Goal: Transaction & Acquisition: Purchase product/service

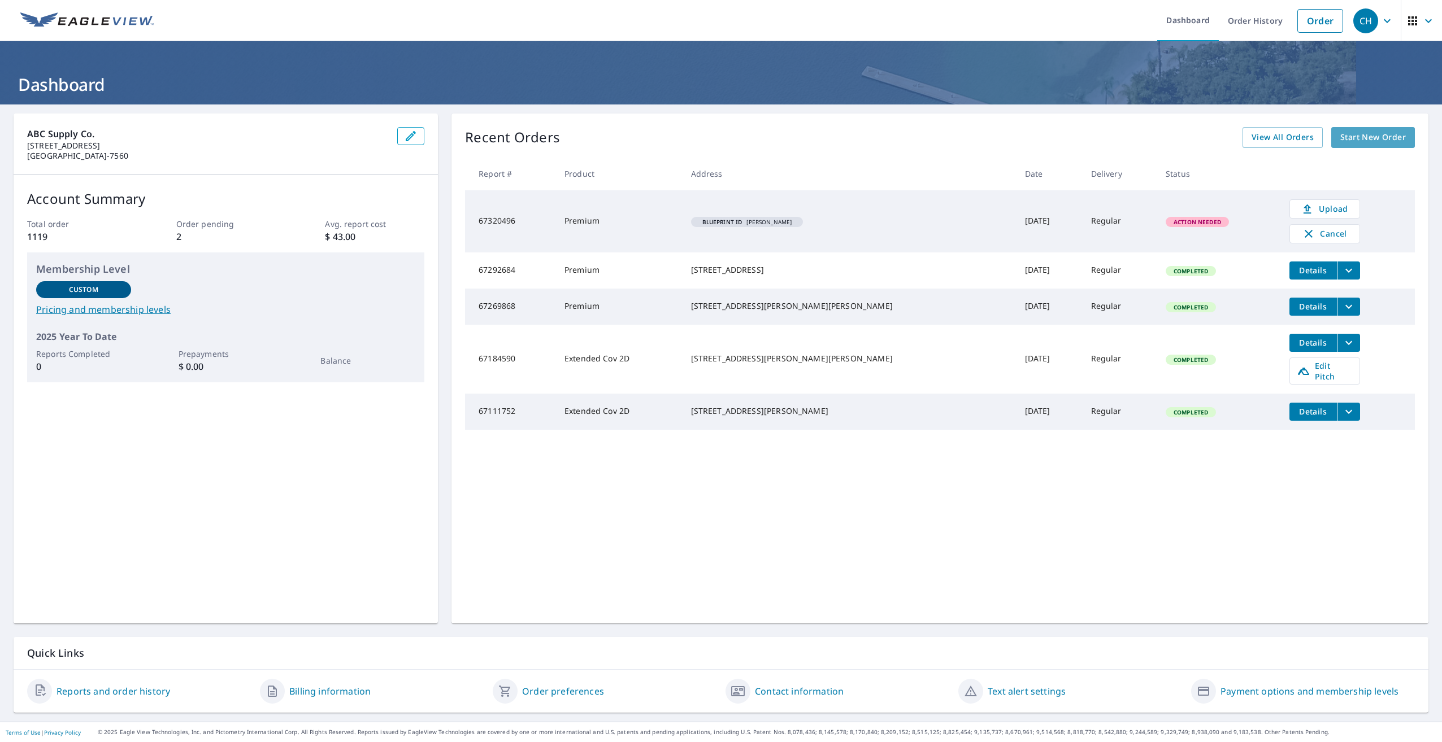
click at [1351, 137] on span "Start New Order" at bounding box center [1373, 137] width 66 height 14
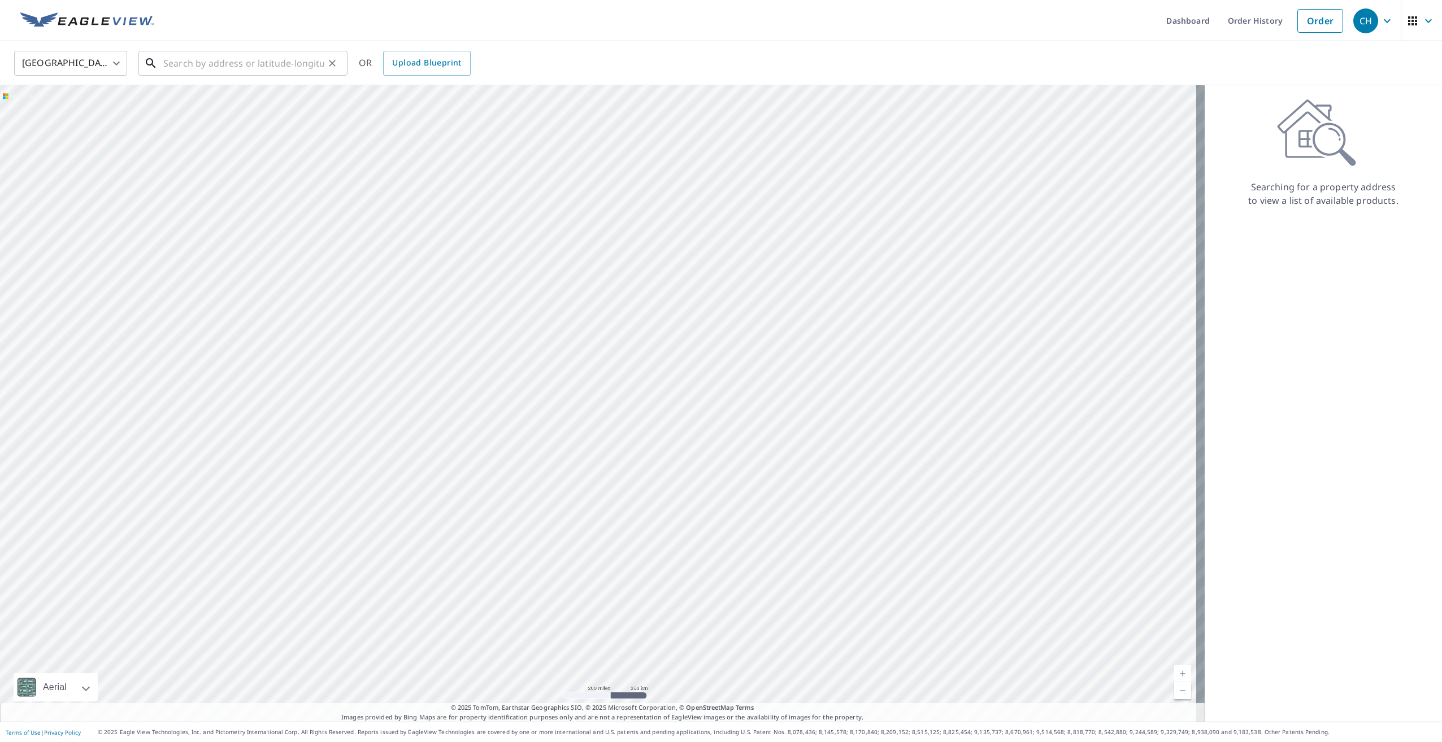
click at [207, 63] on input "text" at bounding box center [243, 63] width 161 height 32
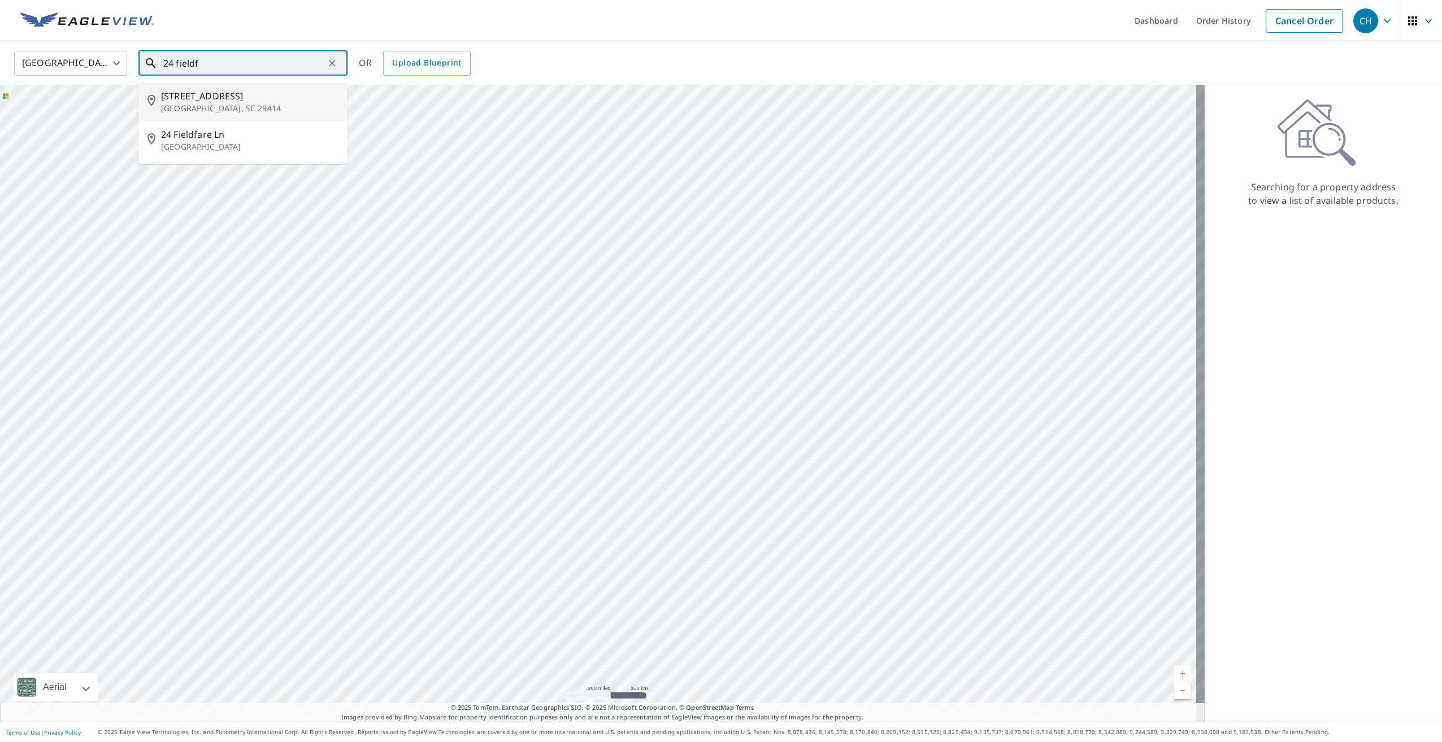
click at [253, 98] on span "[STREET_ADDRESS]" at bounding box center [249, 96] width 177 height 14
type input "[STREET_ADDRESS]"
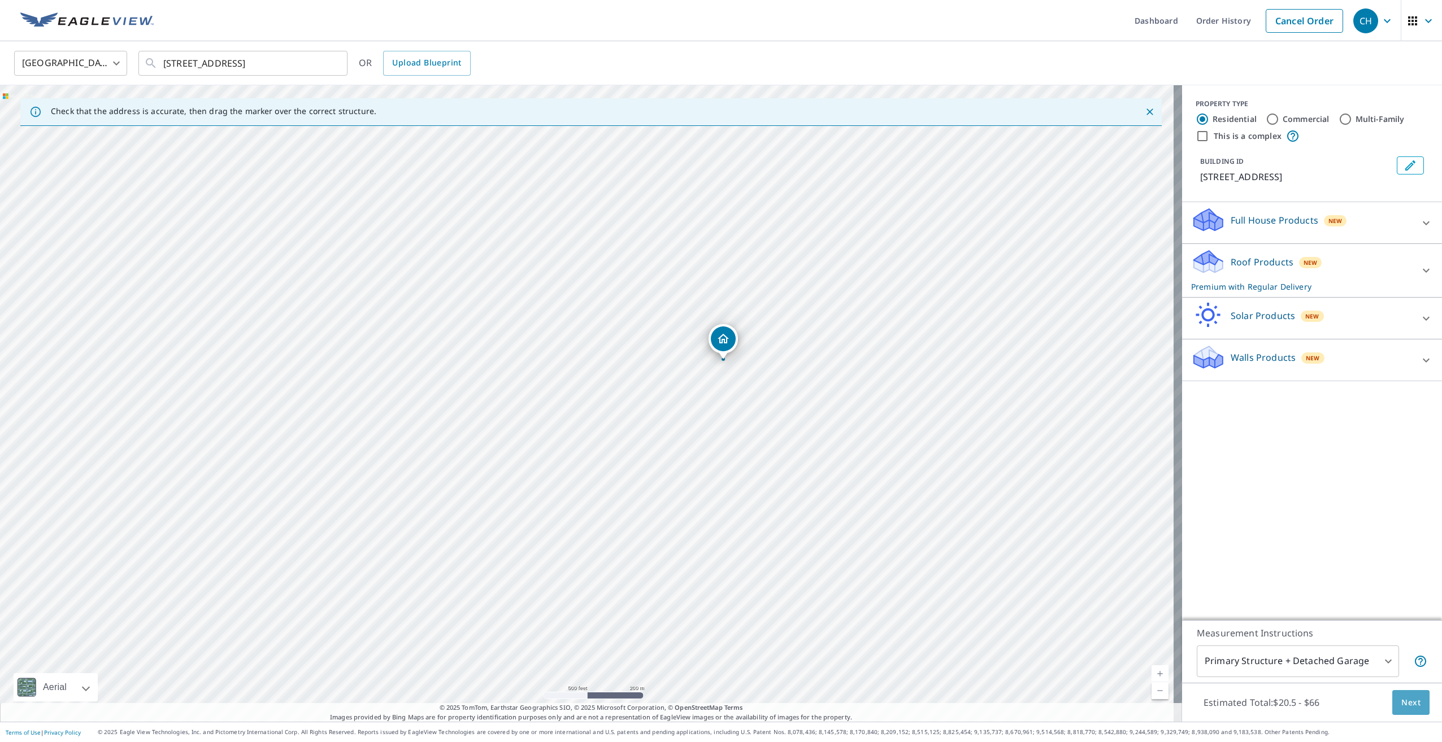
click at [1401, 702] on span "Next" at bounding box center [1410, 703] width 19 height 14
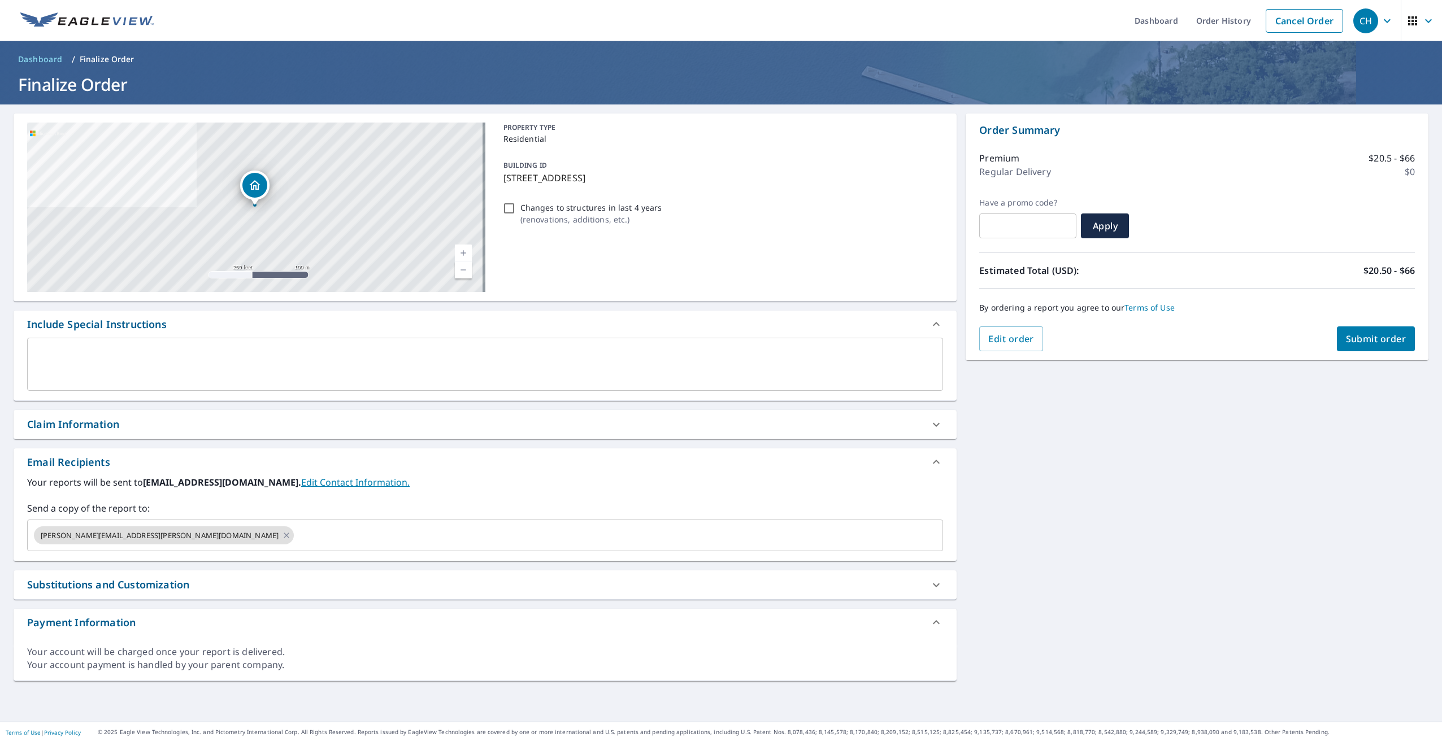
click at [259, 355] on textarea at bounding box center [485, 365] width 900 height 32
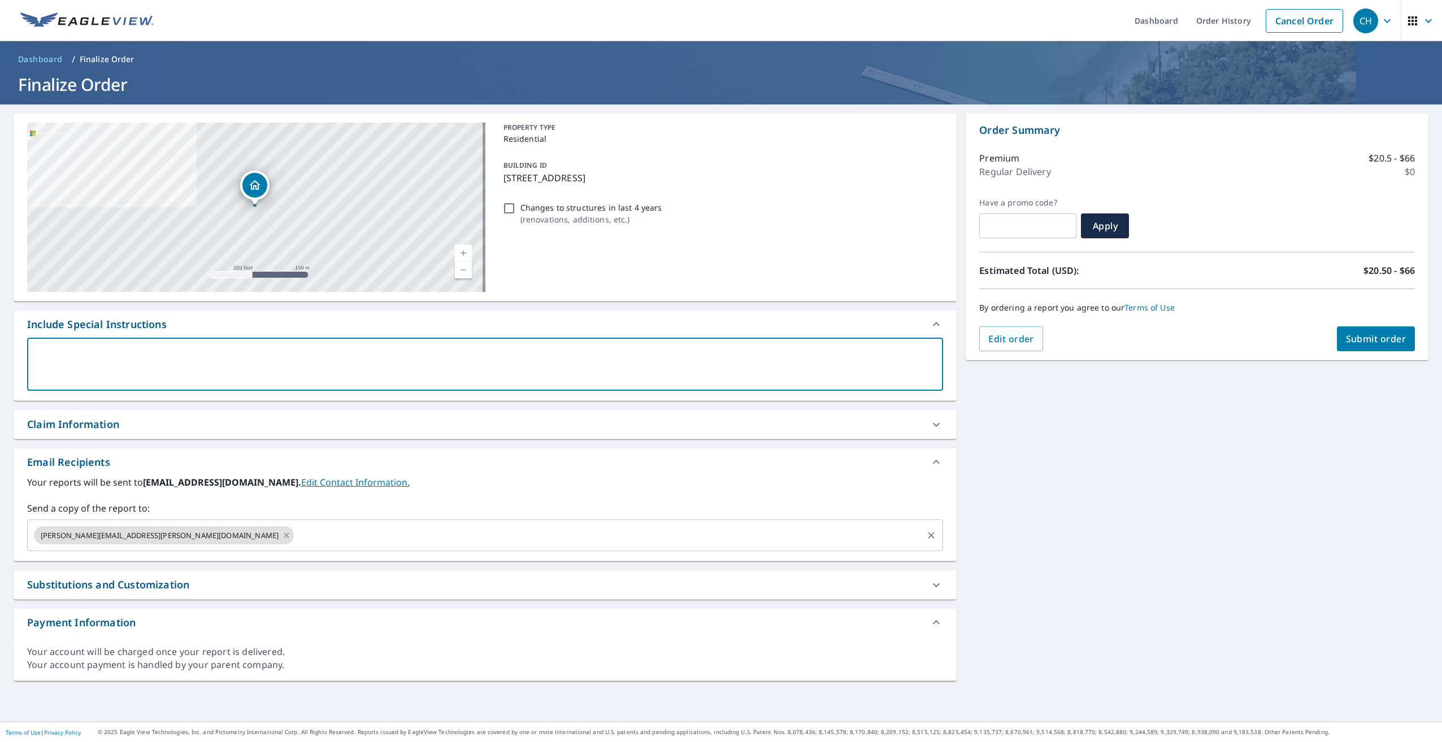
click at [295, 531] on input "text" at bounding box center [607, 535] width 625 height 21
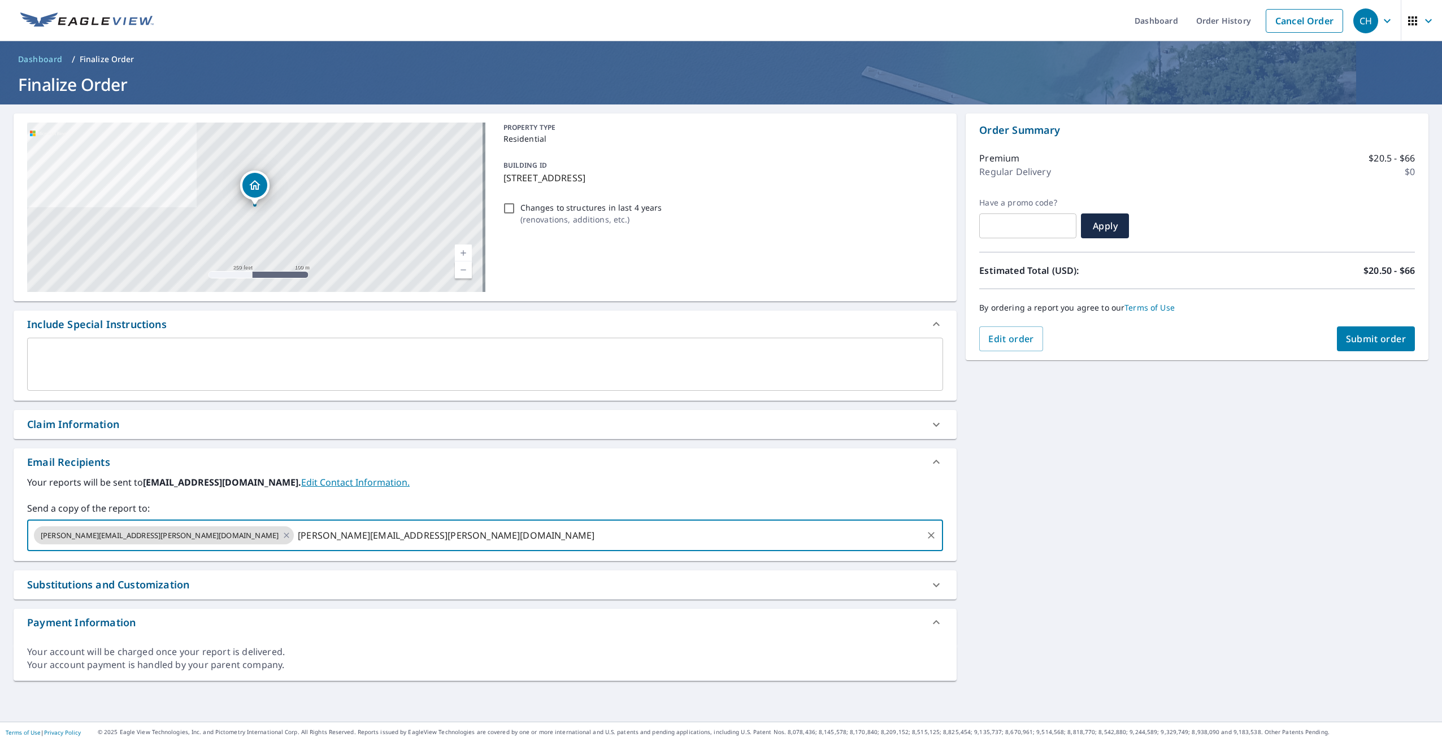
type input "[PERSON_NAME][EMAIL_ADDRESS][PERSON_NAME][DOMAIN_NAME]"
click at [1362, 340] on span "Submit order" at bounding box center [1376, 339] width 60 height 12
